Goal: Information Seeking & Learning: Check status

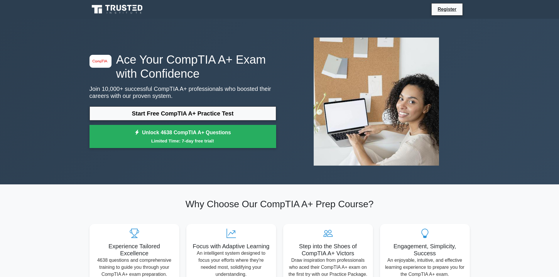
drag, startPoint x: 79, startPoint y: 128, endPoint x: 95, endPoint y: 64, distance: 66.4
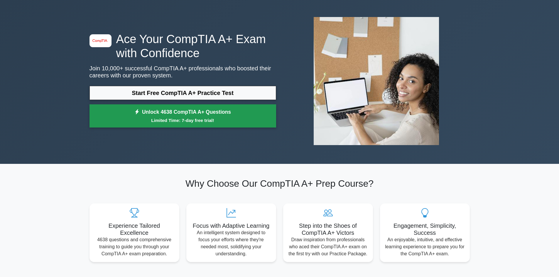
scroll to position [29, 0]
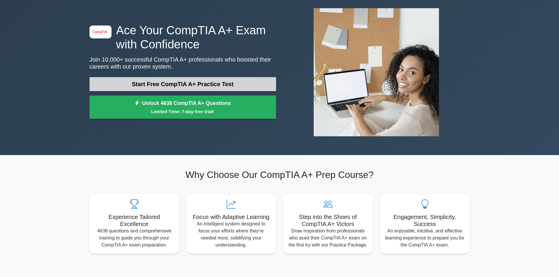
click at [208, 84] on link "Start Free CompTIA A+ Practice Test" at bounding box center [183, 84] width 187 height 14
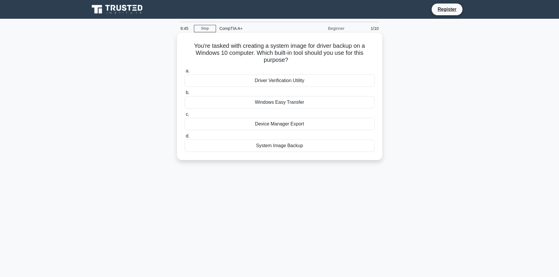
click at [292, 82] on div "Driver Verification Utility" at bounding box center [280, 81] width 190 height 12
click at [185, 73] on input "a. Driver Verification Utility" at bounding box center [185, 71] width 0 height 4
click at [301, 127] on div "USB 3.2 Gen 2x2 Type-C" at bounding box center [280, 124] width 190 height 12
click at [185, 117] on input "c. USB 3.2 Gen 2x2 Type-C" at bounding box center [185, 115] width 0 height 4
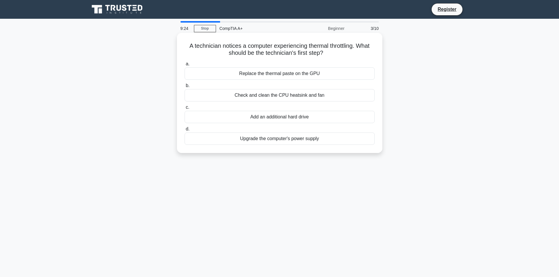
click at [274, 97] on div "Check and clean the CPU heatsink and fan" at bounding box center [280, 95] width 190 height 12
click at [185, 88] on input "b. Check and clean the CPU heatsink and fan" at bounding box center [185, 86] width 0 height 4
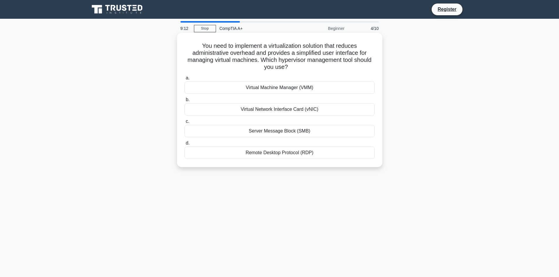
click at [301, 154] on div "Remote Desktop Protocol (RDP)" at bounding box center [280, 153] width 190 height 12
click at [185, 145] on input "d. Remote Desktop Protocol (RDP)" at bounding box center [185, 143] width 0 height 4
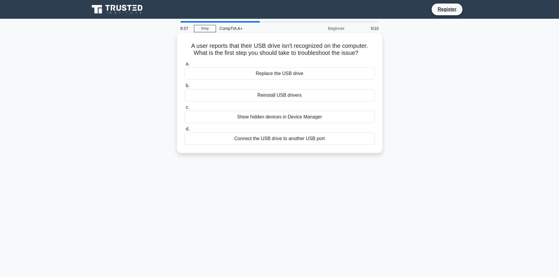
click at [300, 141] on div "Connect the USB drive to another USB port" at bounding box center [280, 139] width 190 height 12
click at [185, 131] on input "d. Connect the USB drive to another USB port" at bounding box center [185, 129] width 0 height 4
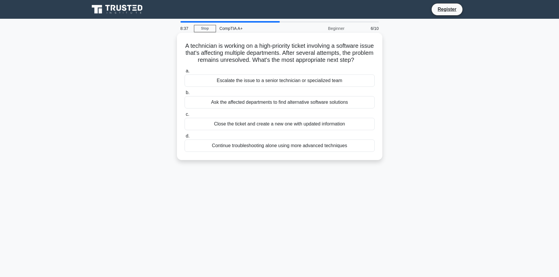
click at [285, 87] on div "Escalate the issue to a senior technician or specialized team" at bounding box center [280, 81] width 190 height 12
click at [185, 73] on input "a. Escalate the issue to a senior technician or specialized team" at bounding box center [185, 71] width 0 height 4
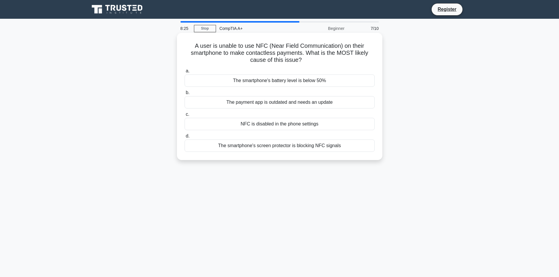
click at [321, 124] on div "NFC is disabled in the phone settings" at bounding box center [280, 124] width 190 height 12
click at [185, 117] on input "c. NFC is disabled in the phone settings" at bounding box center [185, 115] width 0 height 4
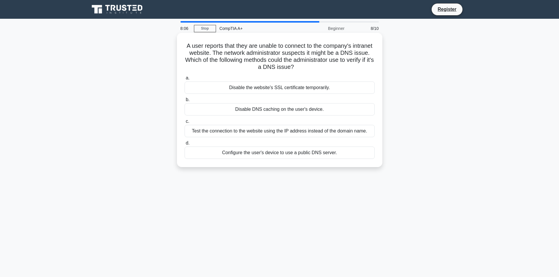
click at [281, 152] on div "Configure the user's device to use a public DNS server." at bounding box center [280, 153] width 190 height 12
click at [185, 145] on input "d. Configure the user's device to use a public DNS server." at bounding box center [185, 143] width 0 height 4
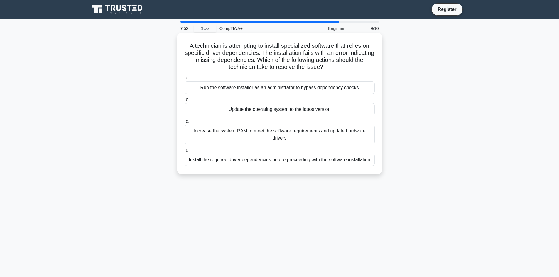
click at [294, 157] on div "Install the required driver dependencies before proceeding with the software in…" at bounding box center [280, 160] width 190 height 12
click at [185, 152] on input "d. Install the required driver dependencies before proceeding with the software…" at bounding box center [185, 151] width 0 height 4
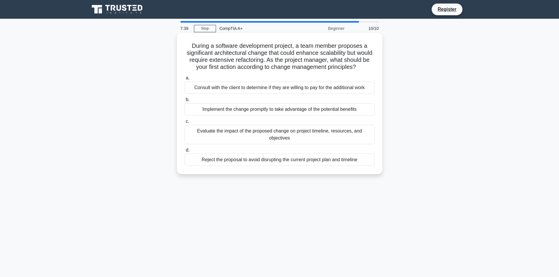
click at [302, 144] on div "Evaluate the impact of the proposed change on project timeline, resources, and …" at bounding box center [280, 134] width 190 height 19
click at [185, 124] on input "c. Evaluate the impact of the proposed change on project timeline, resources, a…" at bounding box center [185, 122] width 0 height 4
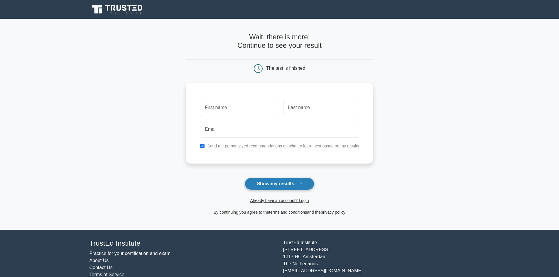
click at [294, 185] on button "Show my results" at bounding box center [279, 184] width 69 height 12
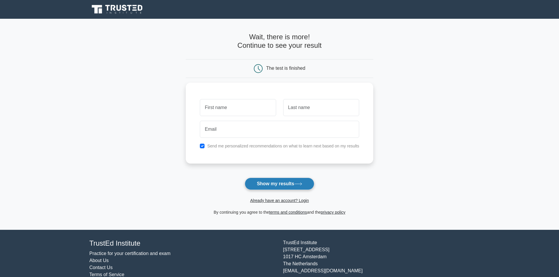
click at [294, 185] on button "Show my results" at bounding box center [279, 184] width 69 height 12
